Goal: Navigation & Orientation: Find specific page/section

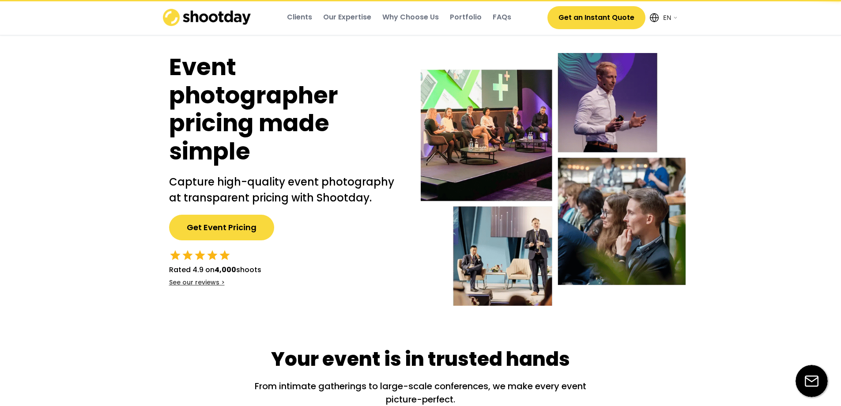
select select ""en""
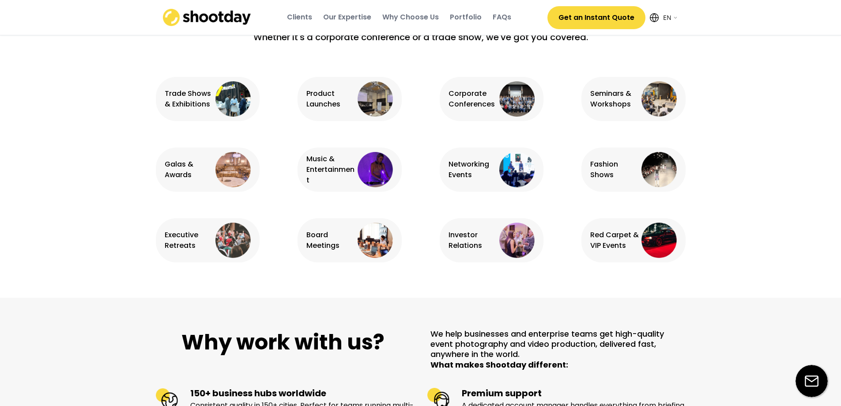
scroll to position [707, 0]
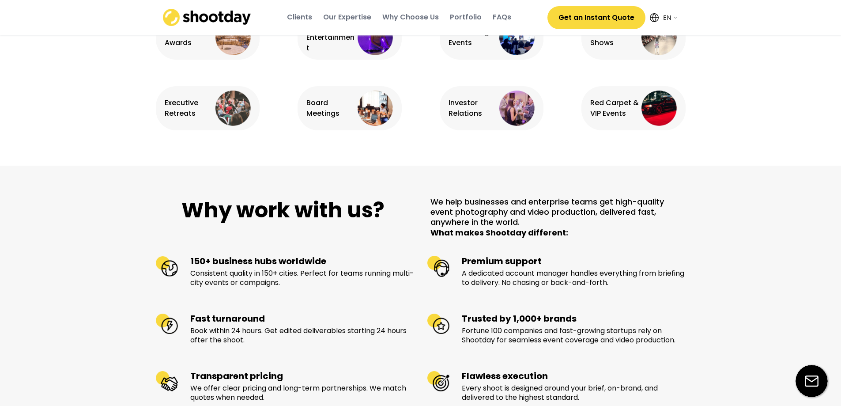
click at [363, 17] on div "Our Expertise" at bounding box center [347, 17] width 48 height 10
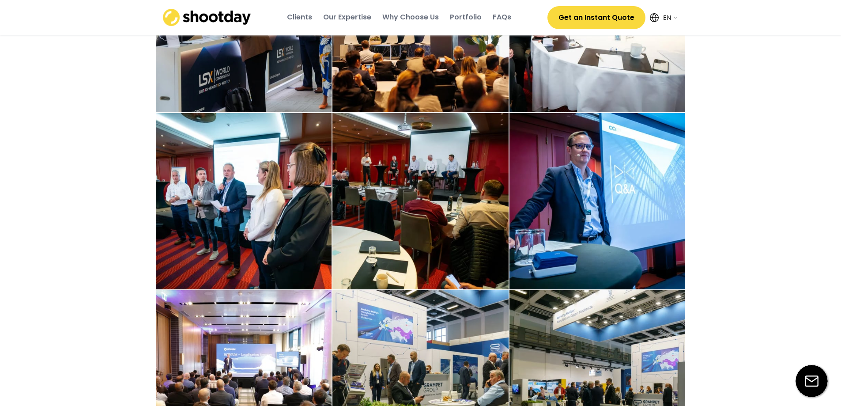
scroll to position [2208, 0]
